Goal: Transaction & Acquisition: Purchase product/service

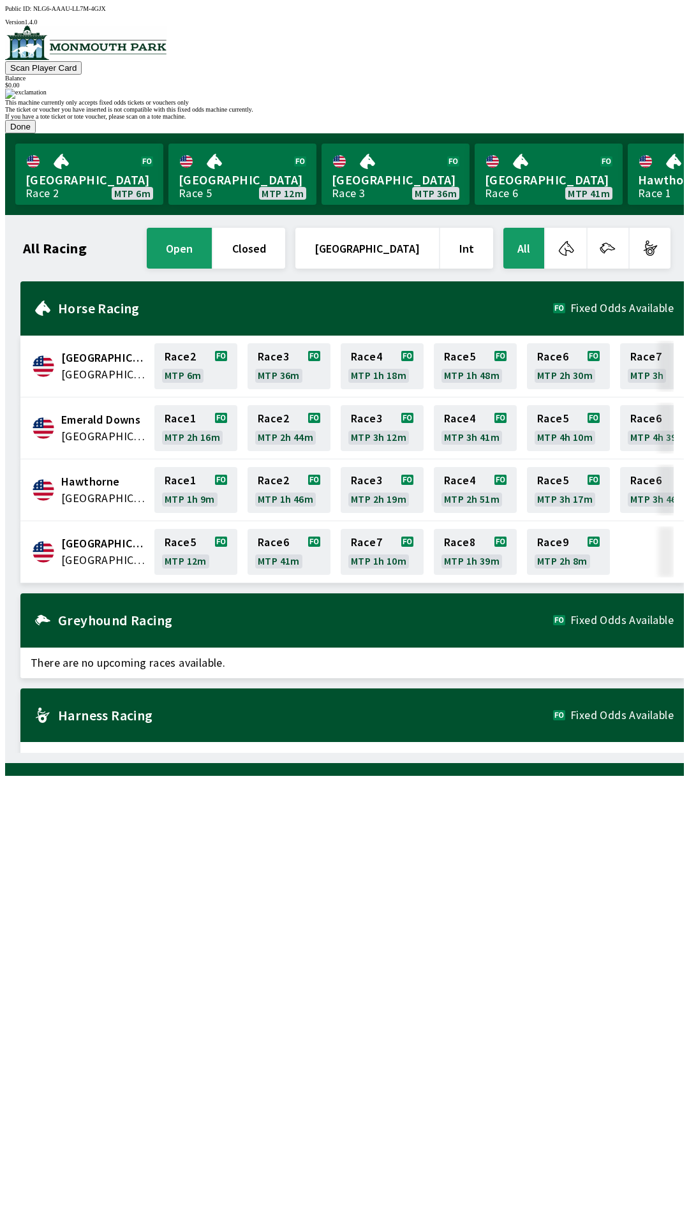
click at [36, 133] on button "Done" at bounding box center [20, 126] width 31 height 13
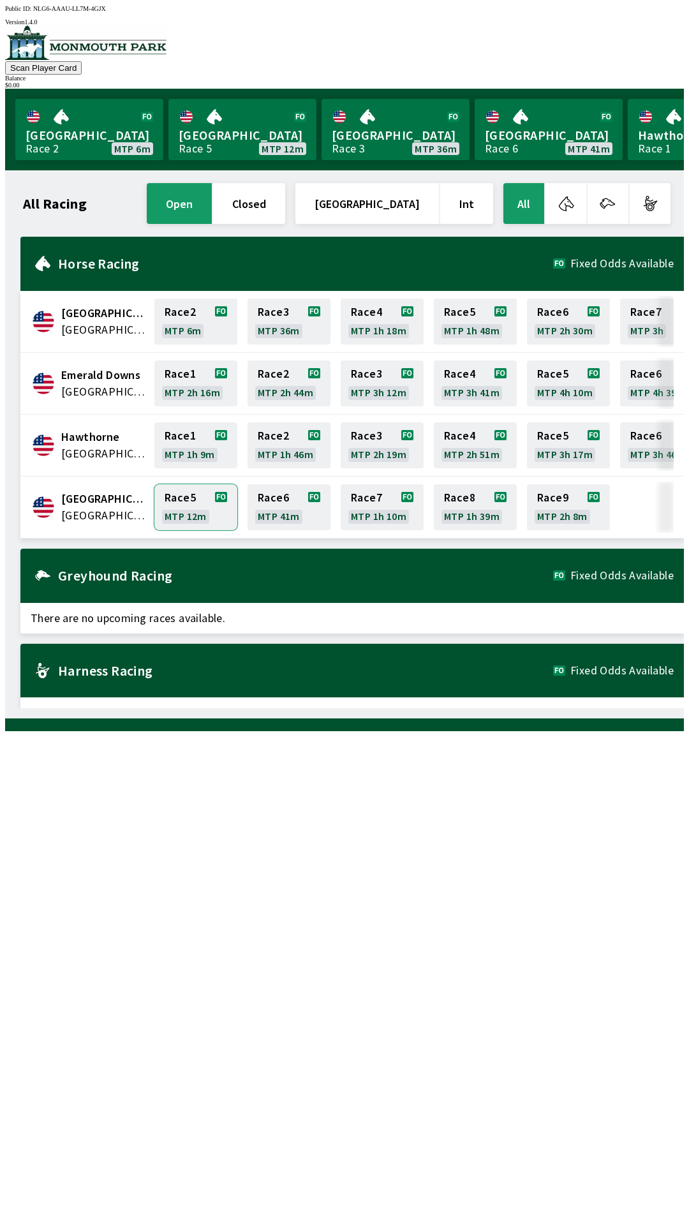
click at [174, 505] on link "Race 5 MTP 12m" at bounding box center [195, 507] width 83 height 46
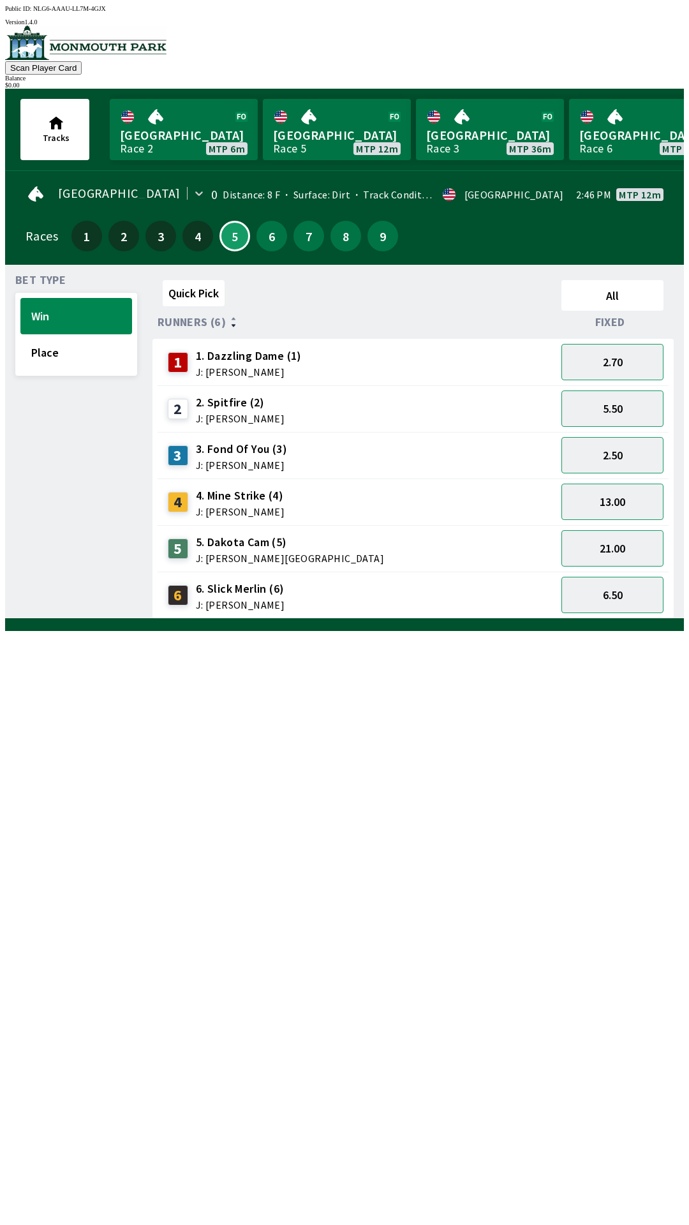
click at [635, 479] on div "13.00" at bounding box center [612, 502] width 112 height 47
click at [640, 457] on button "2.50" at bounding box center [612, 455] width 102 height 36
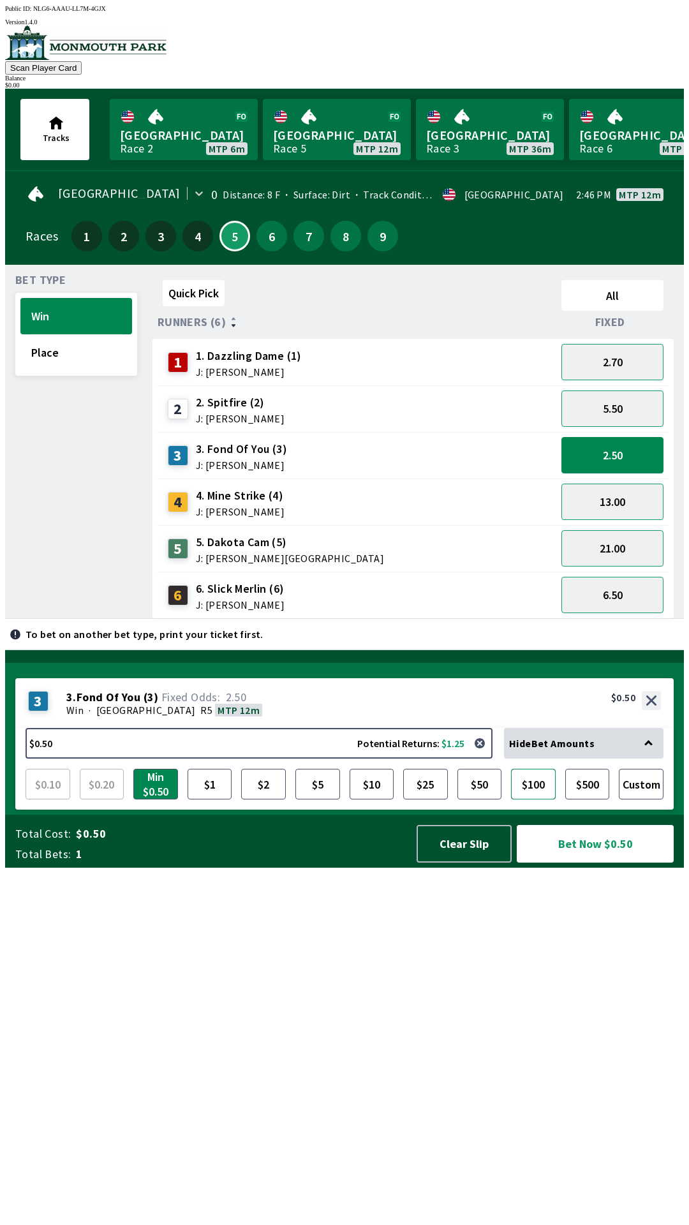
click at [541, 799] on button "$100" at bounding box center [533, 784] width 45 height 31
click at [472, 863] on button "Clear Slip" at bounding box center [464, 844] width 95 height 38
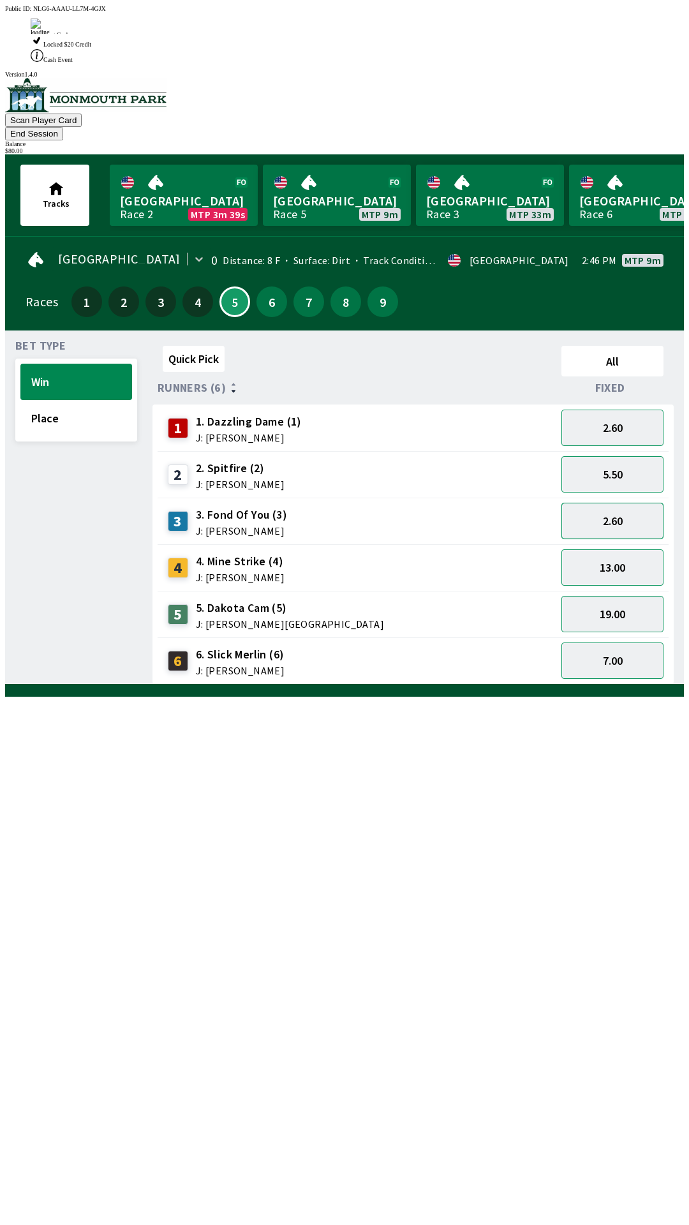
click at [646, 503] on button "2.60" at bounding box center [612, 521] width 102 height 36
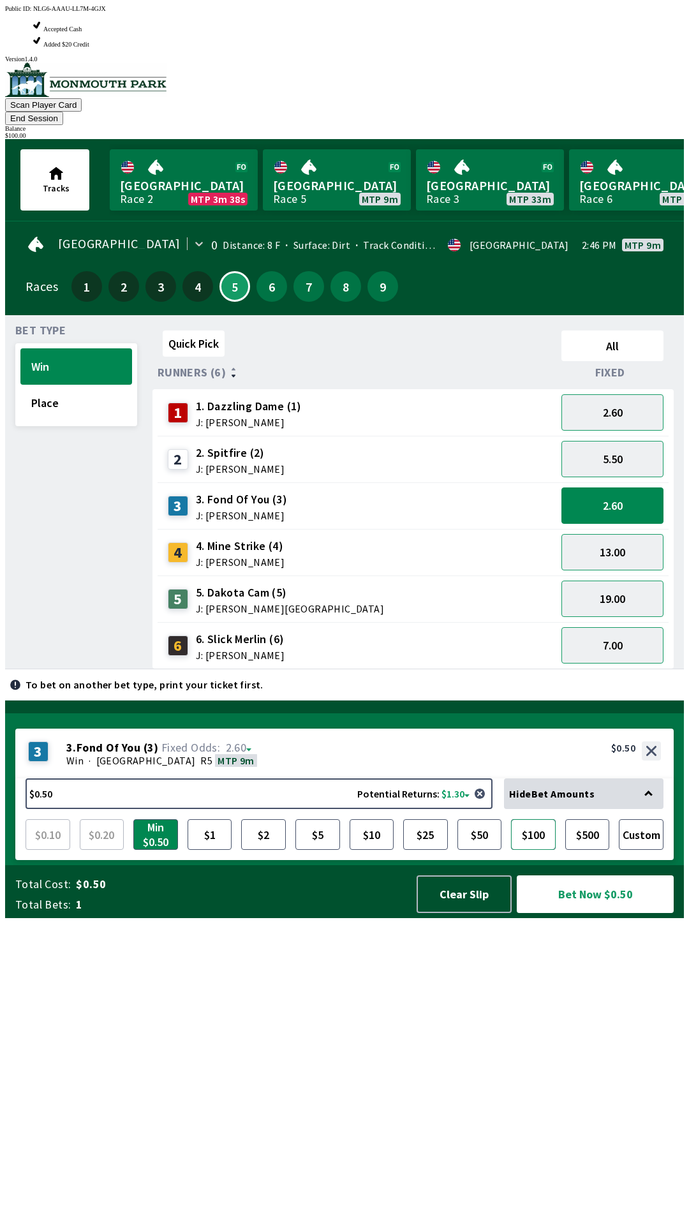
click at [539, 850] on button "$100" at bounding box center [533, 834] width 45 height 31
click at [568, 913] on button "Bet Now $100.00" at bounding box center [595, 894] width 157 height 38
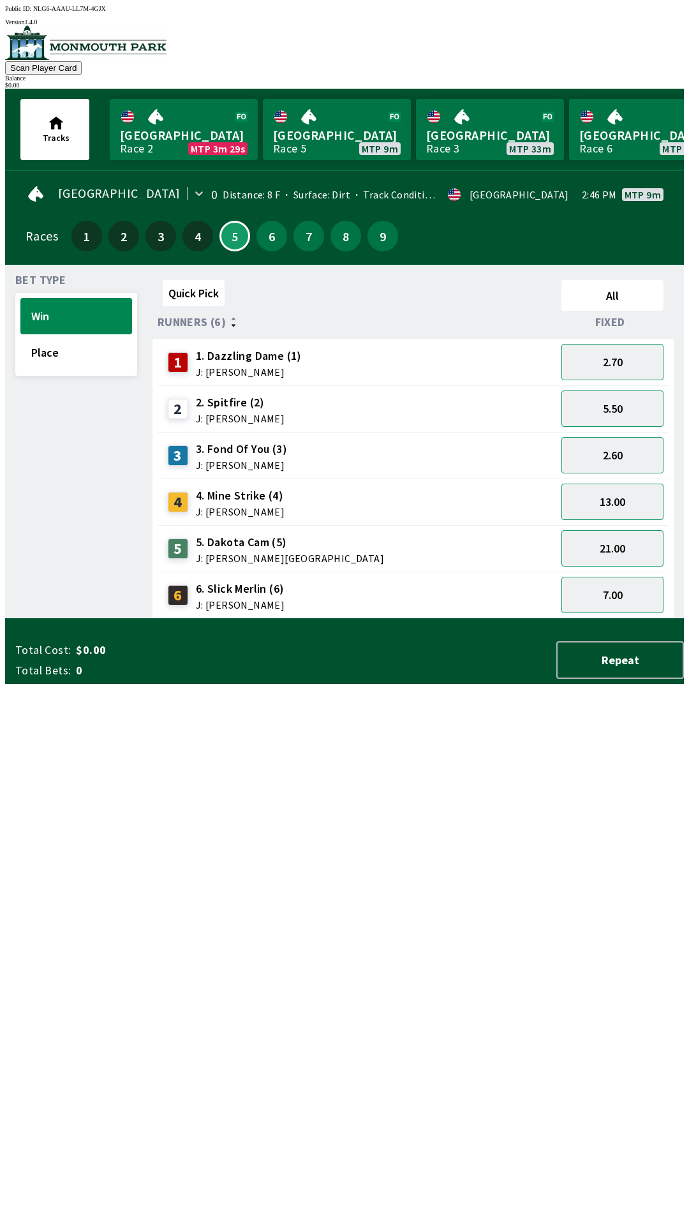
click at [221, 619] on div "Quick Pick All Runners (6) Fixed 1 1. Dazzling Dame (1) J: [PERSON_NAME] 2.70 2…" at bounding box center [417, 447] width 531 height 344
